Goal: Check status: Check status

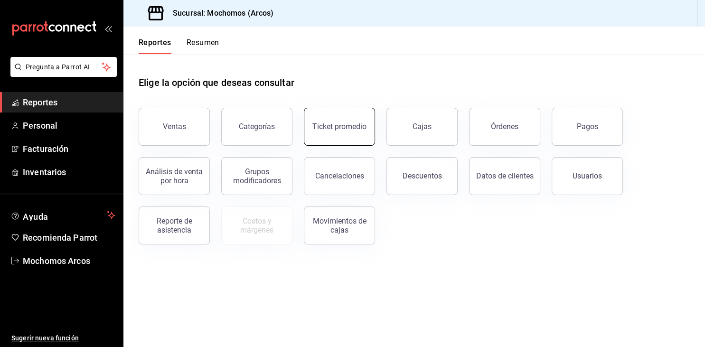
click at [345, 119] on button "Ticket promedio" at bounding box center [339, 127] width 71 height 38
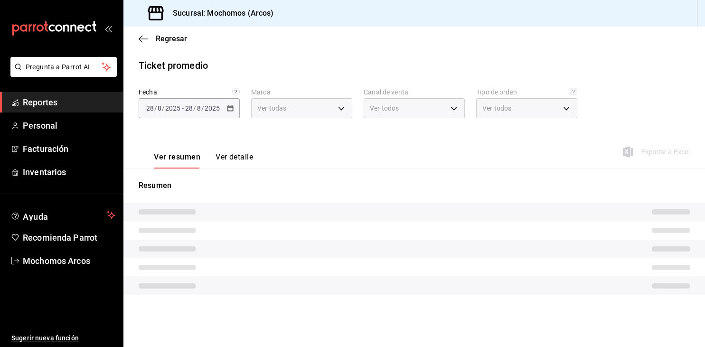
click at [236, 107] on div "[DATE] [DATE] - [DATE] [DATE]" at bounding box center [189, 108] width 101 height 20
type input "dd36a3dd-8c35-4563-bc3a-0ae6137ce787"
type input "PARROT,UBER_EATS,RAPPI,DIDI_FOOD,ONLINE"
type input "c6b8ee8d-4955-4723-bae1-372b147e207b,27be71f3-ce18-4cfa-bd3b-e966efc6a73f,EXTER…"
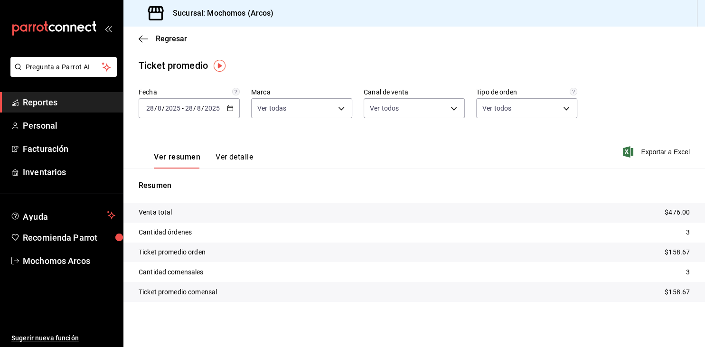
click at [229, 104] on div "[DATE] [DATE] - [DATE] [DATE]" at bounding box center [189, 108] width 101 height 20
click at [229, 109] on icon "button" at bounding box center [230, 108] width 7 height 7
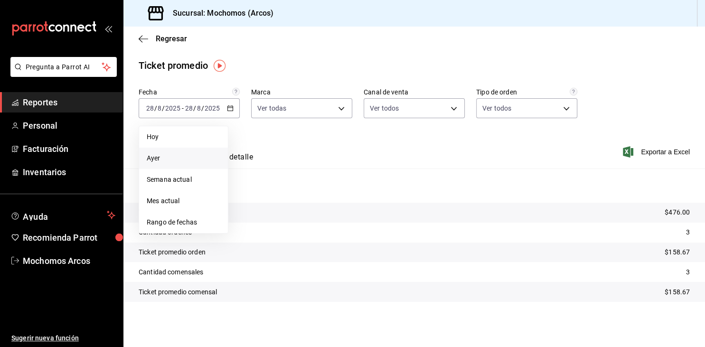
click at [160, 160] on span "Ayer" at bounding box center [184, 158] width 74 height 10
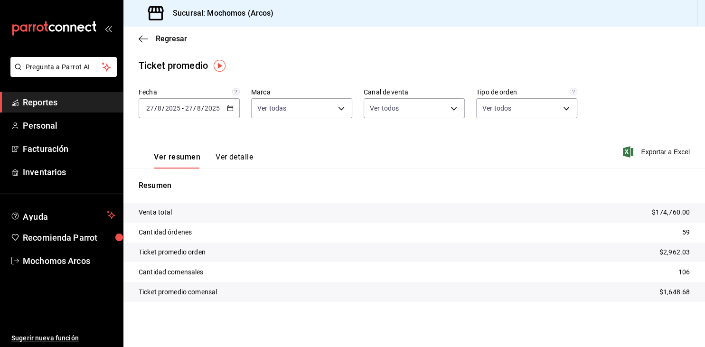
click at [48, 104] on span "Reportes" at bounding box center [69, 102] width 93 height 13
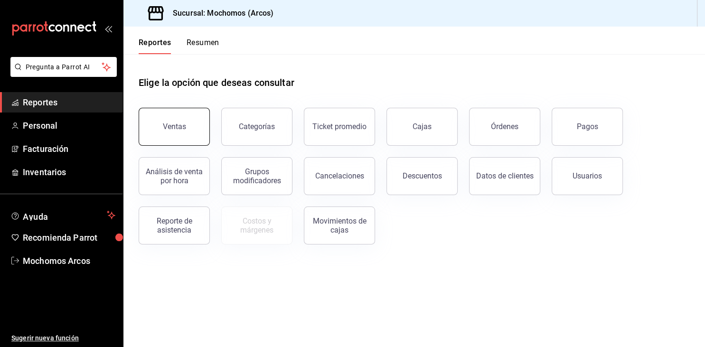
click at [190, 122] on button "Ventas" at bounding box center [174, 127] width 71 height 38
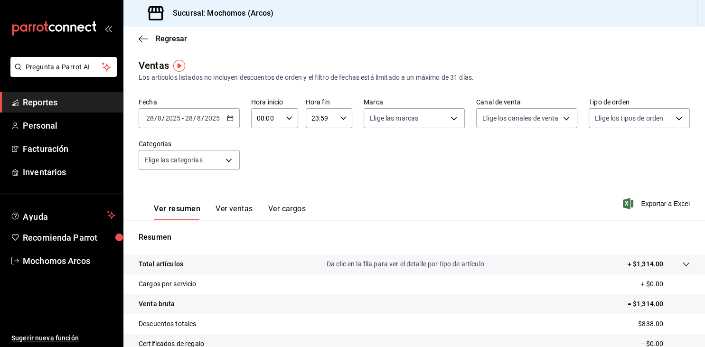
click at [231, 119] on icon "button" at bounding box center [230, 118] width 7 height 7
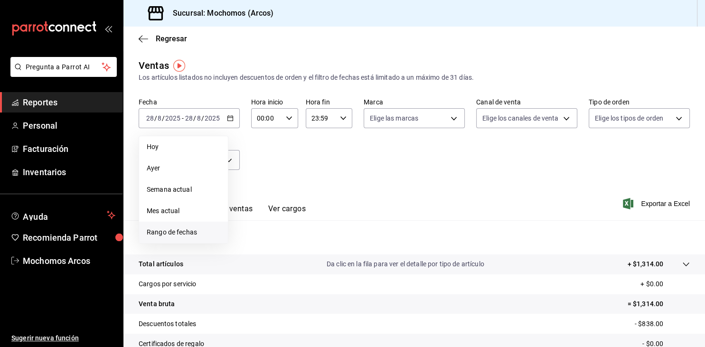
click at [166, 233] on span "Rango de fechas" at bounding box center [184, 232] width 74 height 10
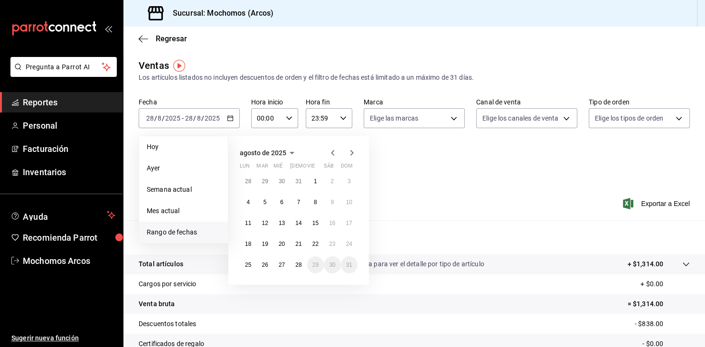
click at [445, 200] on div "Ver resumen Ver ventas Ver cargos Exportar a Excel" at bounding box center [414, 200] width 582 height 39
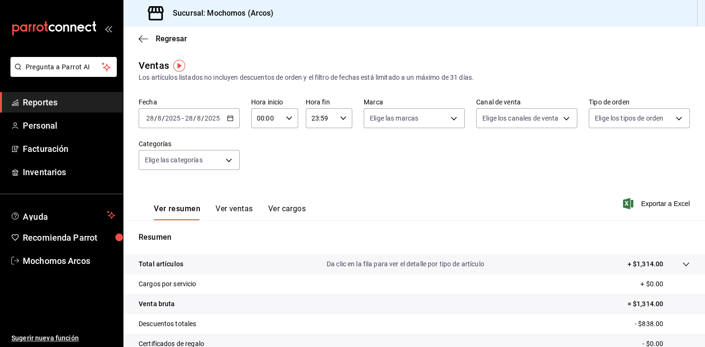
click at [285, 123] on div "00:00 Hora inicio" at bounding box center [274, 118] width 47 height 20
click at [268, 166] on button "05" at bounding box center [262, 161] width 19 height 19
type input "05:00"
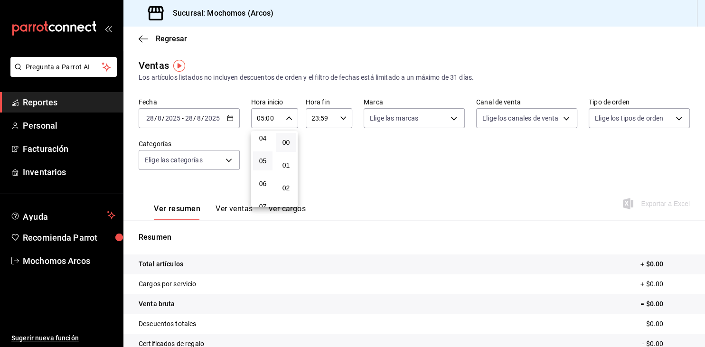
click at [330, 119] on div at bounding box center [352, 173] width 705 height 347
click at [330, 119] on input "23:59" at bounding box center [321, 118] width 31 height 19
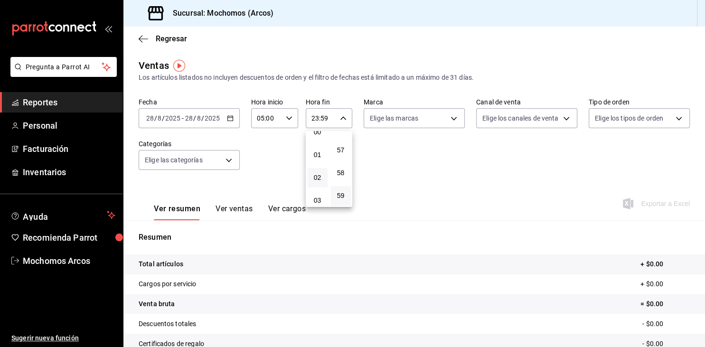
scroll to position [58, 0]
click at [319, 178] on span "04" at bounding box center [317, 175] width 8 height 8
type input "04:59"
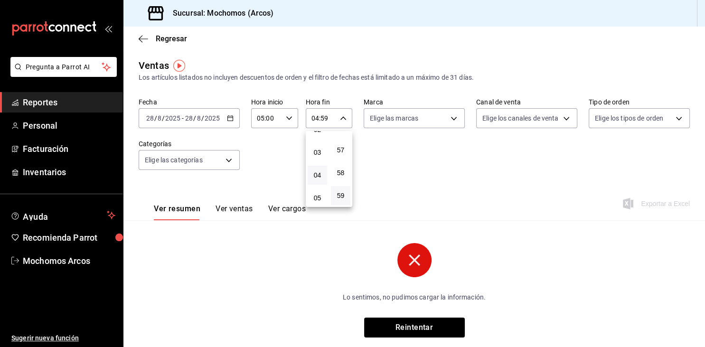
click at [405, 170] on div at bounding box center [352, 173] width 705 height 347
click at [221, 114] on div "[DATE] [DATE] - [DATE] [DATE]" at bounding box center [189, 118] width 101 height 20
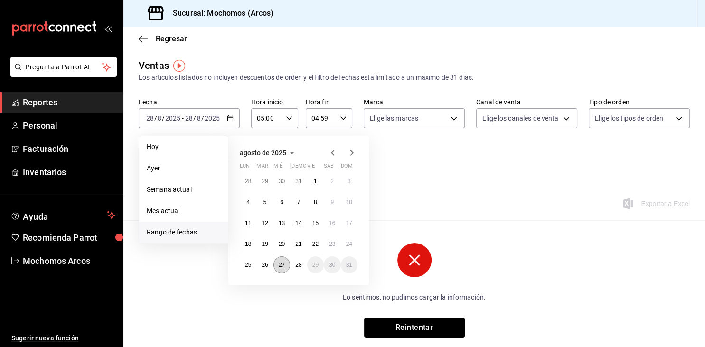
click at [283, 266] on abbr "27" at bounding box center [282, 265] width 6 height 7
click at [295, 265] on button "28" at bounding box center [298, 264] width 17 height 17
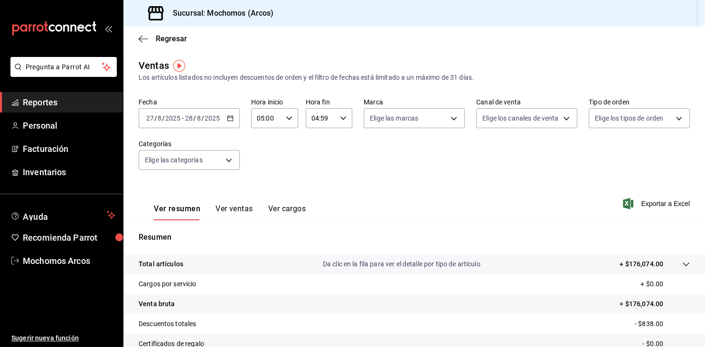
scroll to position [108, 0]
